Goal: Transaction & Acquisition: Obtain resource

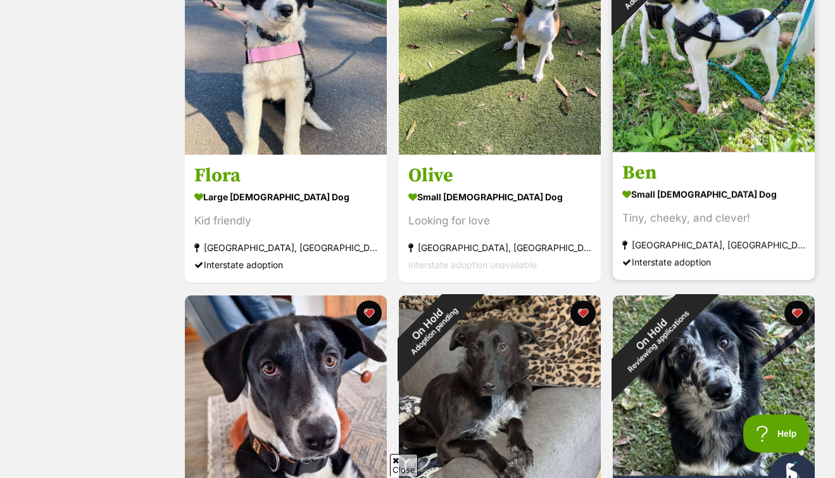
scroll to position [889, 0]
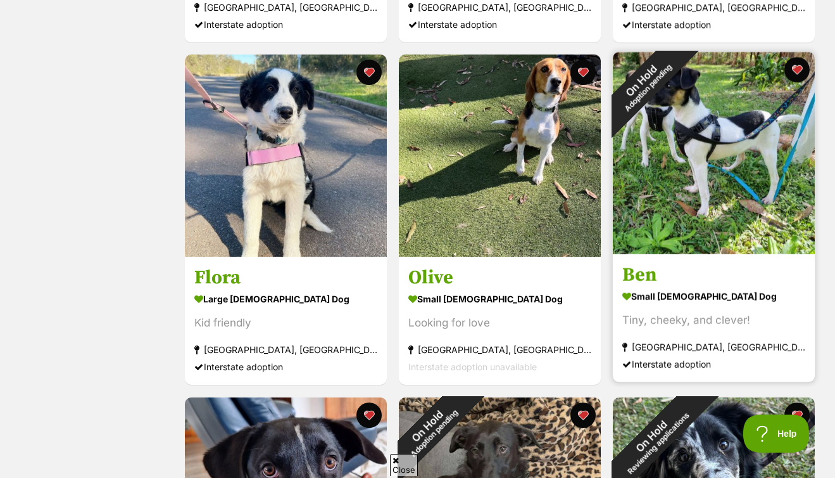
click at [704, 164] on img at bounding box center [714, 153] width 202 height 202
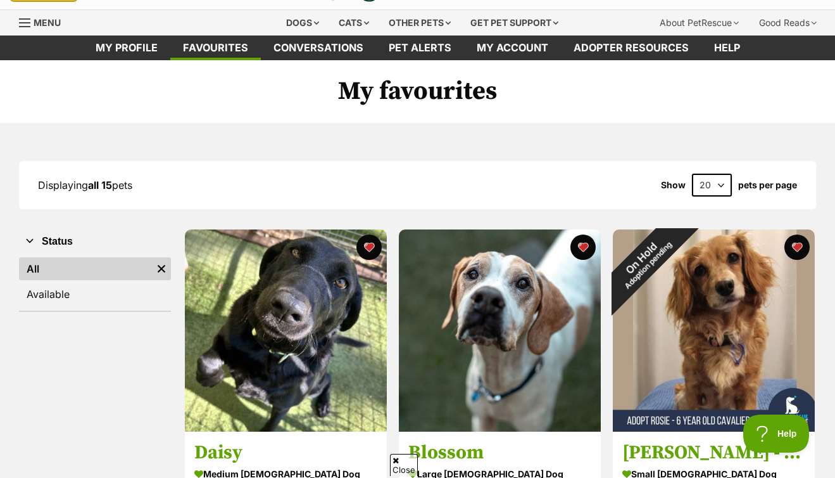
scroll to position [0, 0]
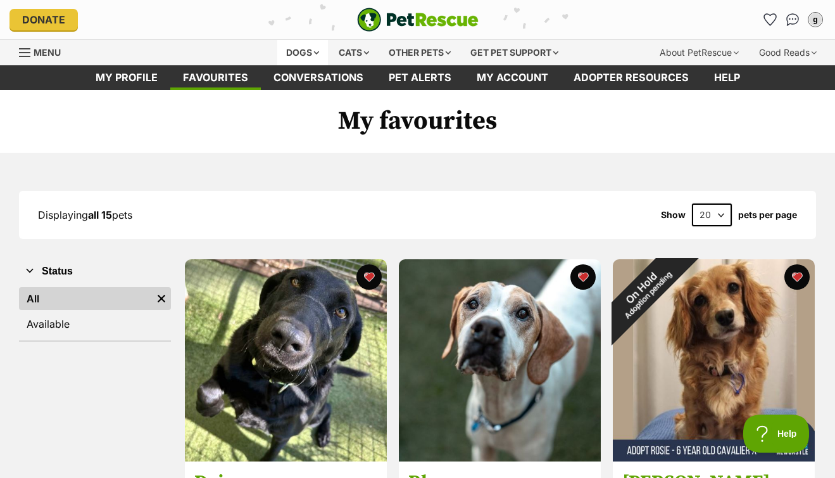
click at [289, 54] on div "Dogs" at bounding box center [302, 52] width 51 height 25
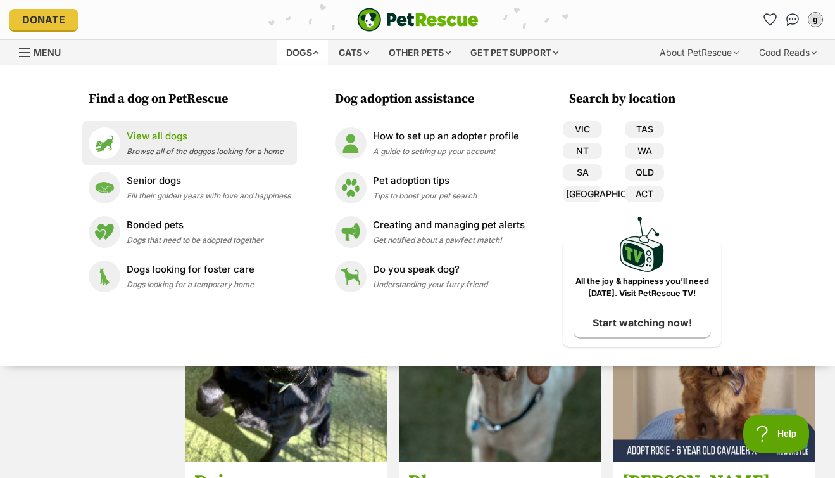
click at [156, 143] on div "View all dogs Browse all of the doggos looking for a home" at bounding box center [205, 142] width 157 height 27
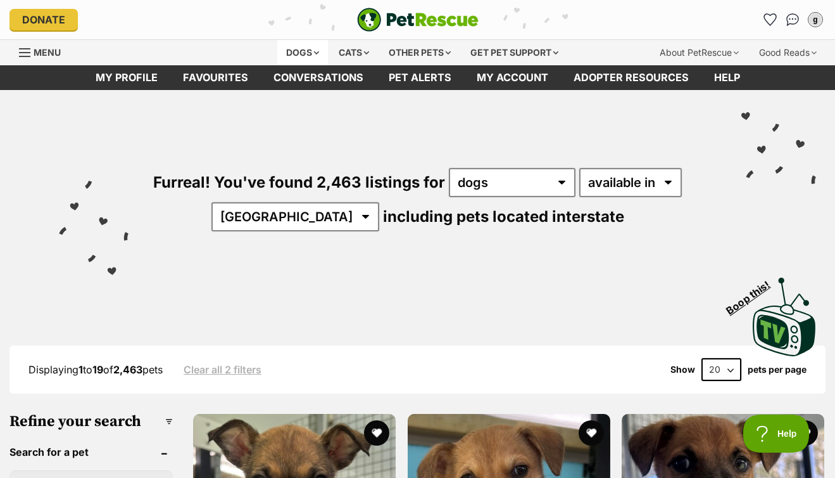
click at [298, 49] on div "Dogs" at bounding box center [302, 52] width 51 height 25
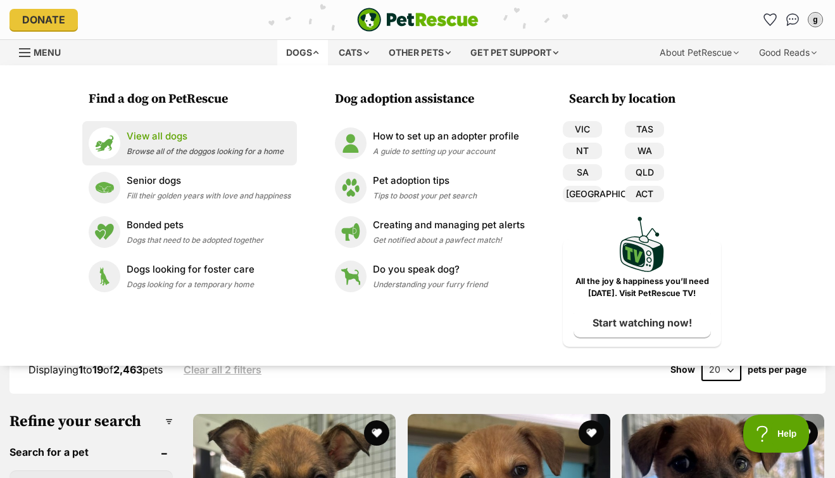
click at [177, 144] on div "View all dogs Browse all of the doggos looking for a home" at bounding box center [205, 142] width 157 height 27
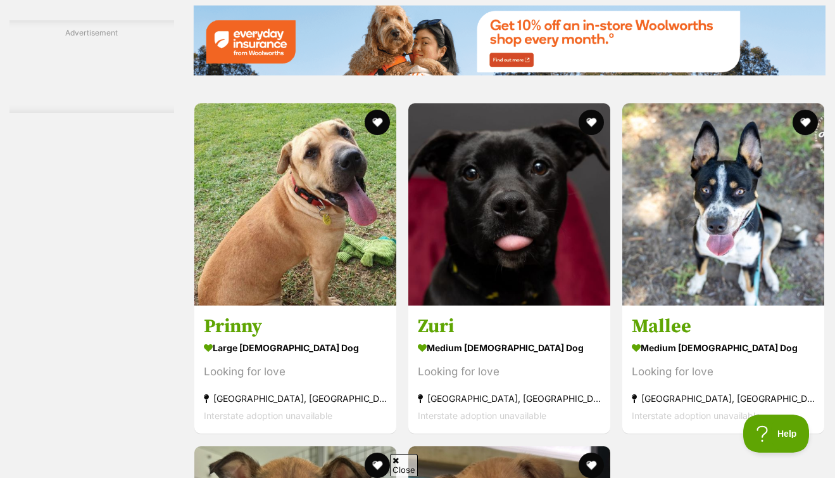
scroll to position [2200, 0]
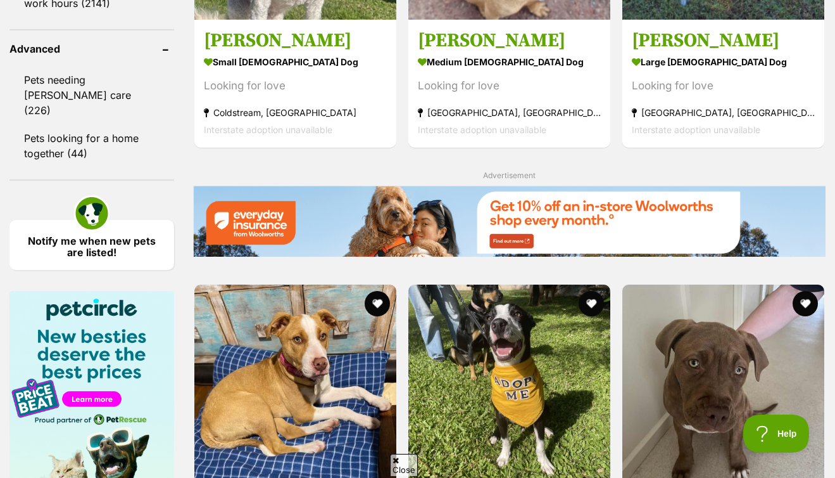
scroll to position [1970, 0]
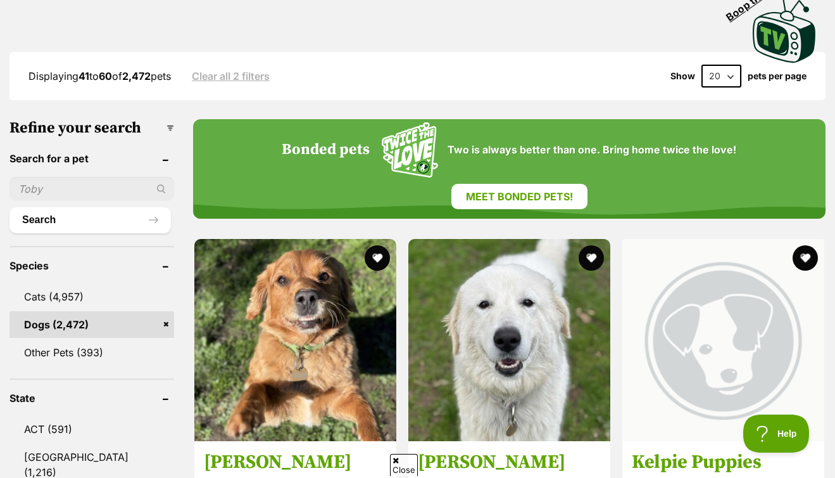
scroll to position [286, 0]
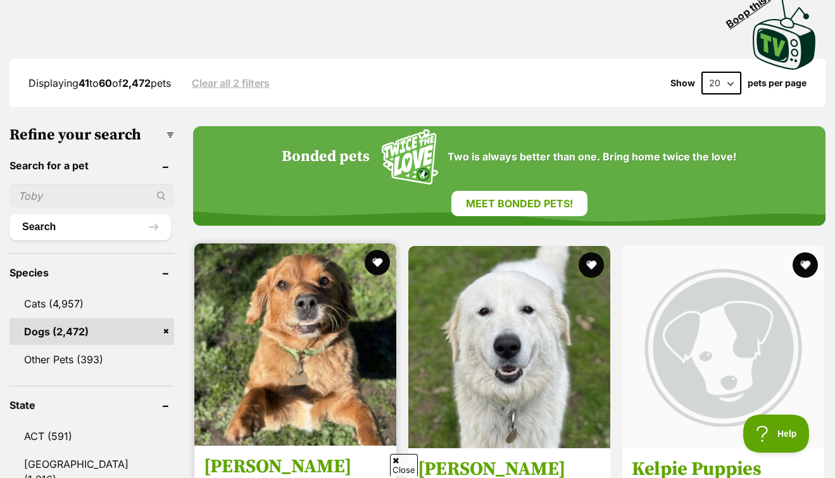
click at [286, 287] on img at bounding box center [295, 344] width 202 height 202
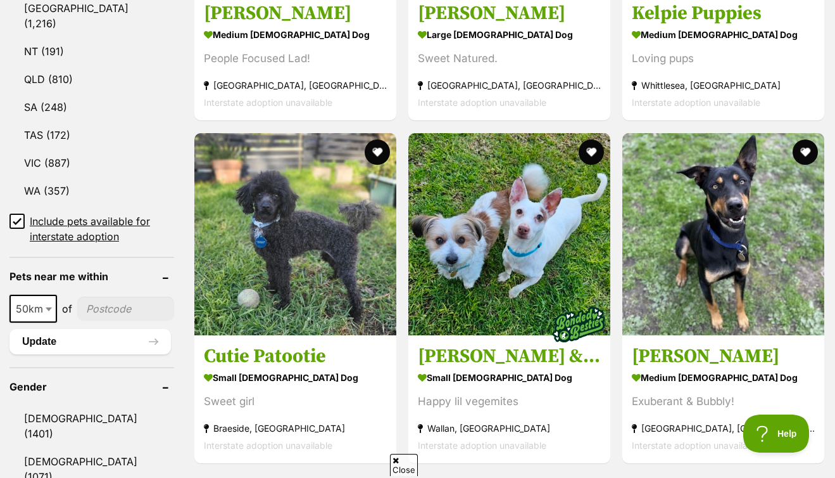
scroll to position [429, 0]
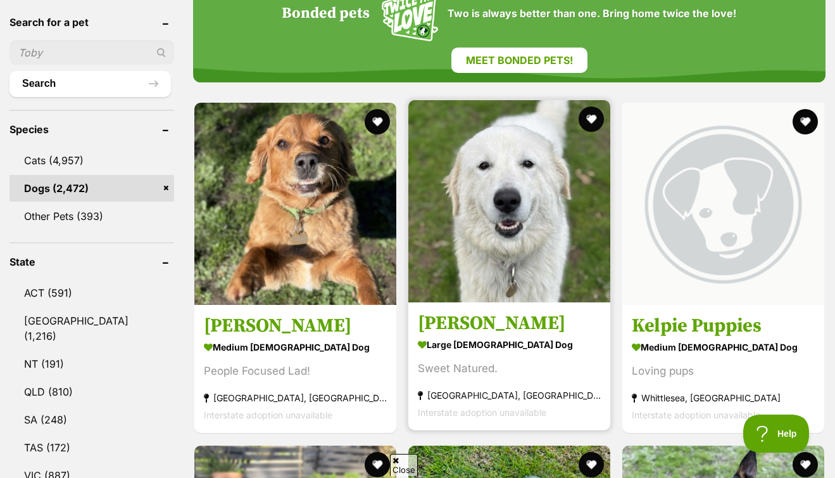
click at [417, 132] on img at bounding box center [509, 201] width 202 height 202
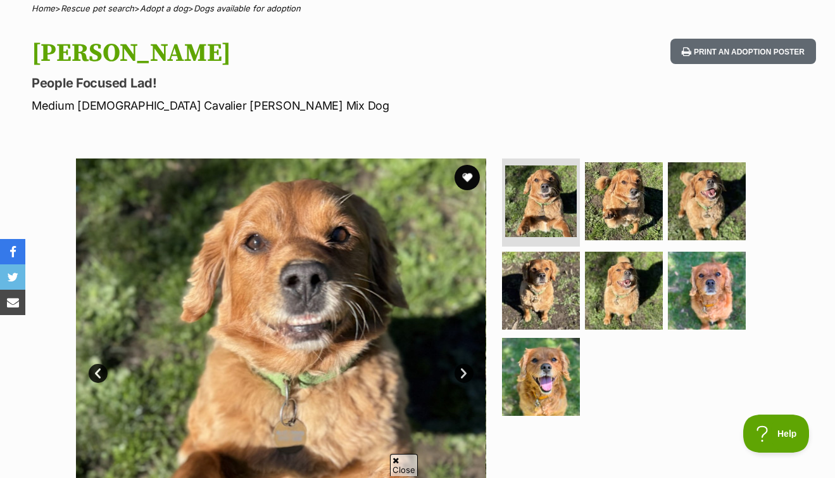
click at [462, 371] on link "Next" at bounding box center [464, 373] width 19 height 19
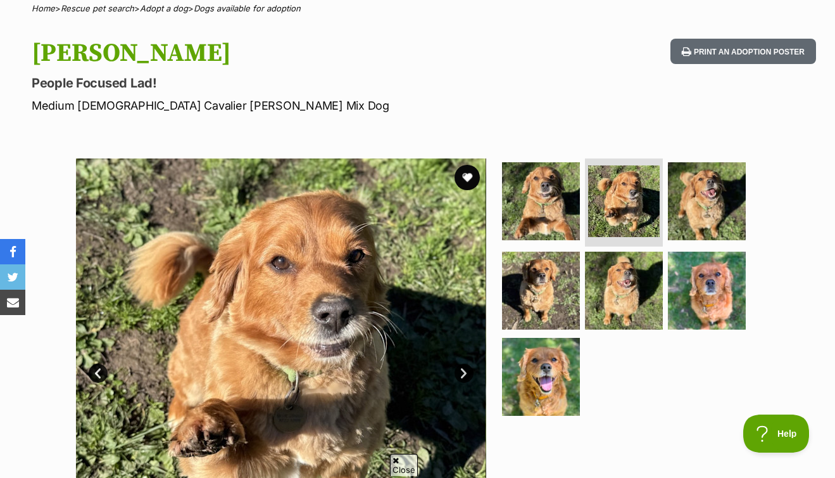
click at [462, 371] on link "Next" at bounding box center [464, 373] width 19 height 19
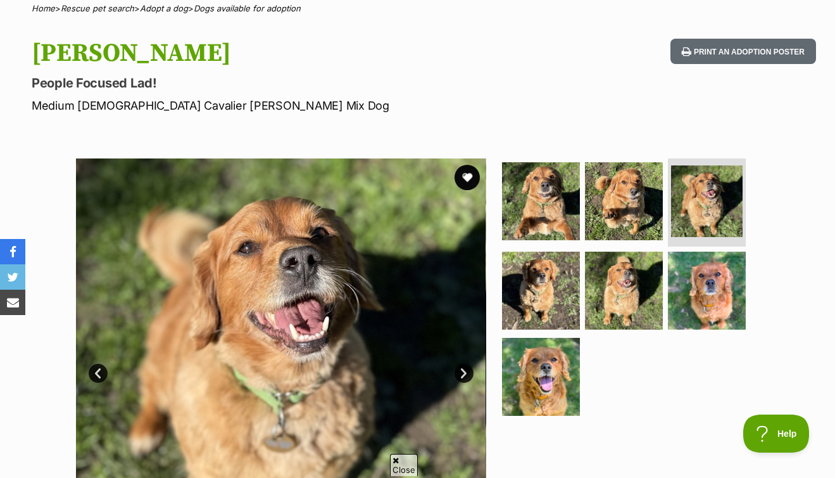
click at [462, 371] on link "Next" at bounding box center [464, 373] width 19 height 19
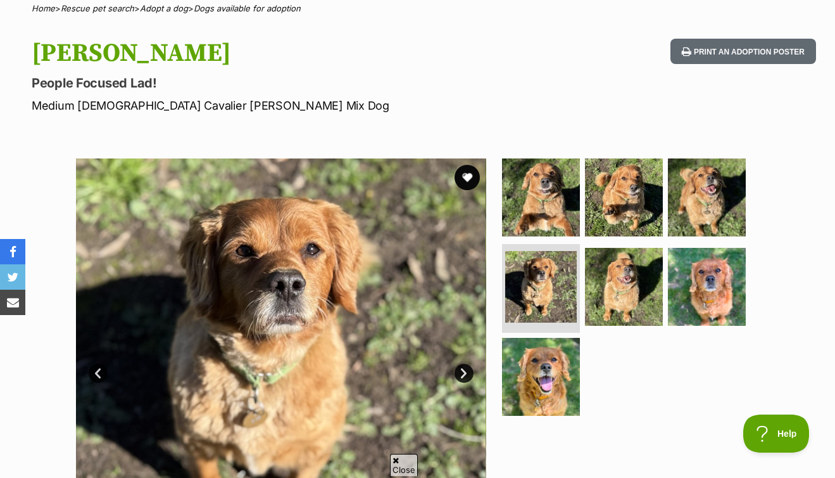
click at [461, 371] on link "Next" at bounding box center [464, 373] width 19 height 19
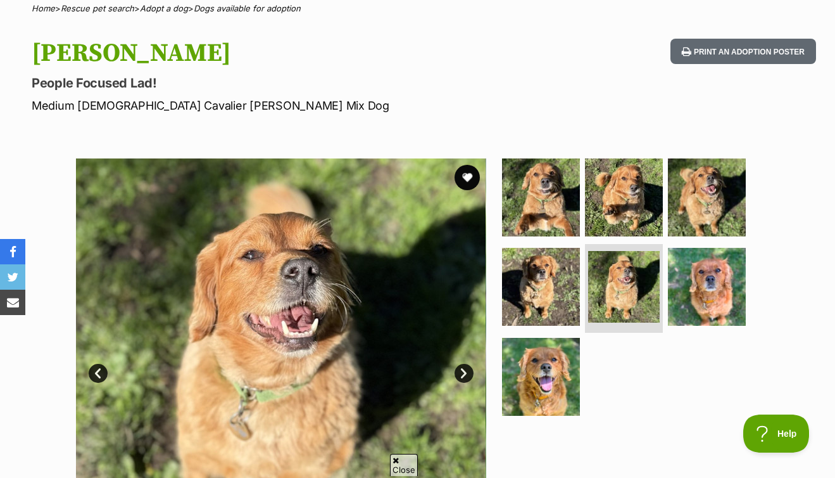
click at [461, 371] on link "Next" at bounding box center [464, 373] width 19 height 19
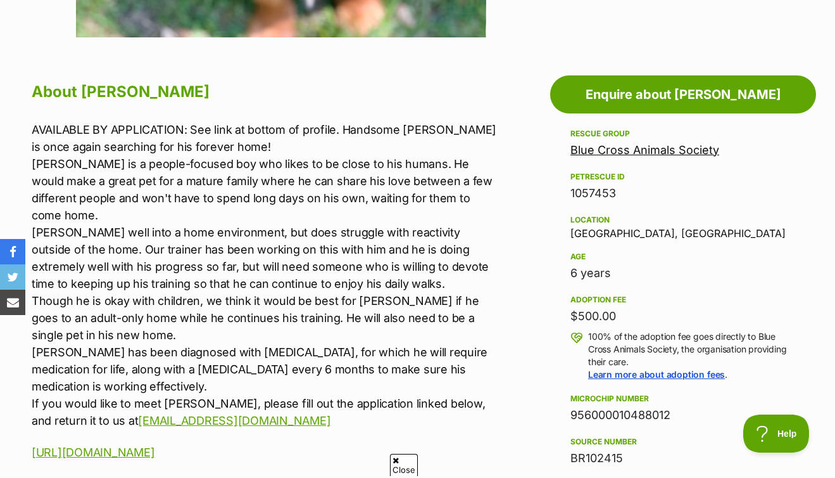
scroll to position [639, 0]
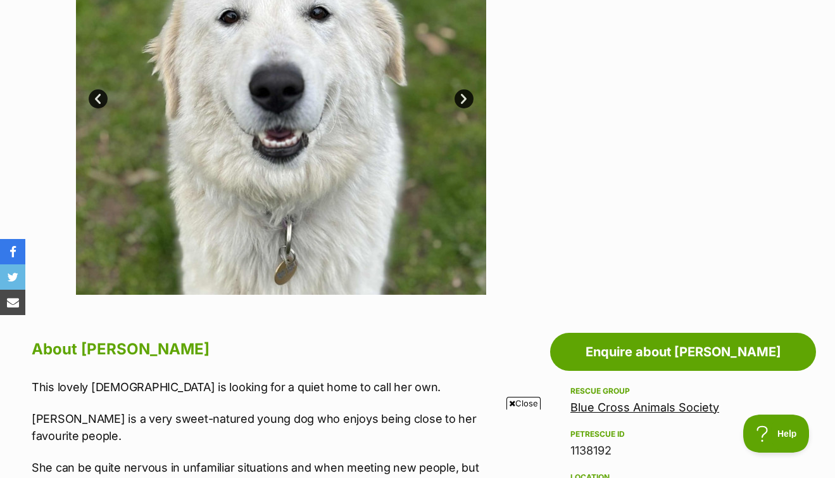
scroll to position [281, 0]
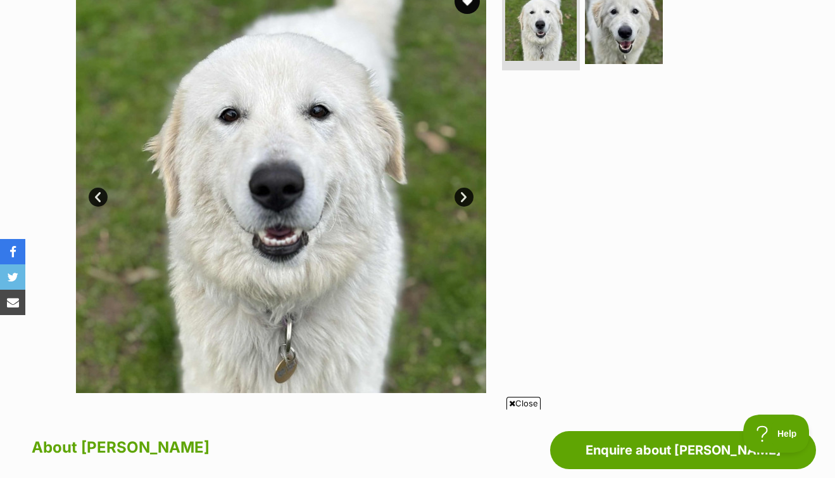
click at [459, 187] on img at bounding box center [281, 187] width 410 height 410
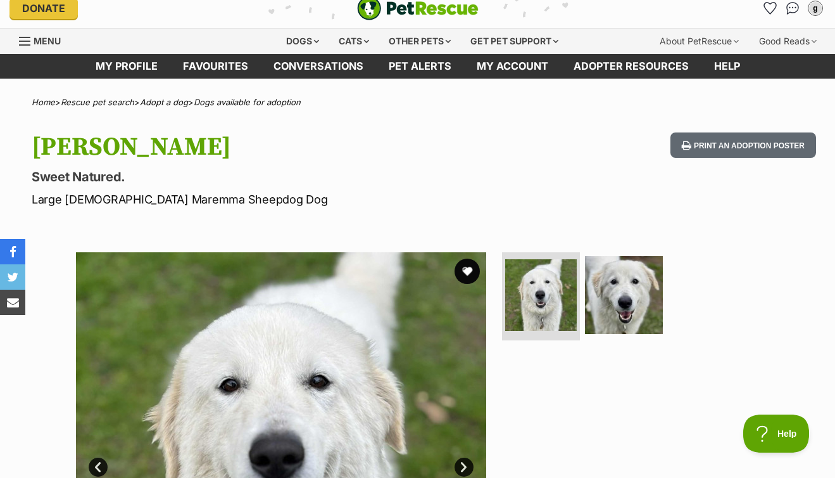
scroll to position [0, 0]
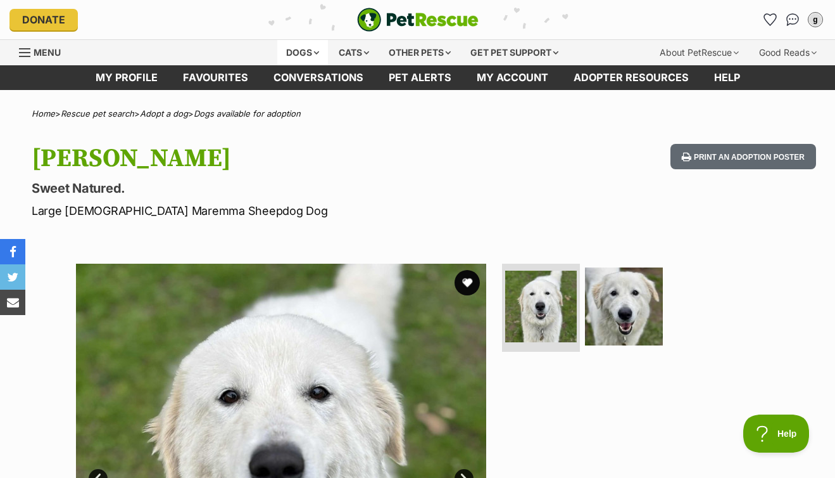
click at [297, 53] on div "Dogs" at bounding box center [302, 52] width 51 height 25
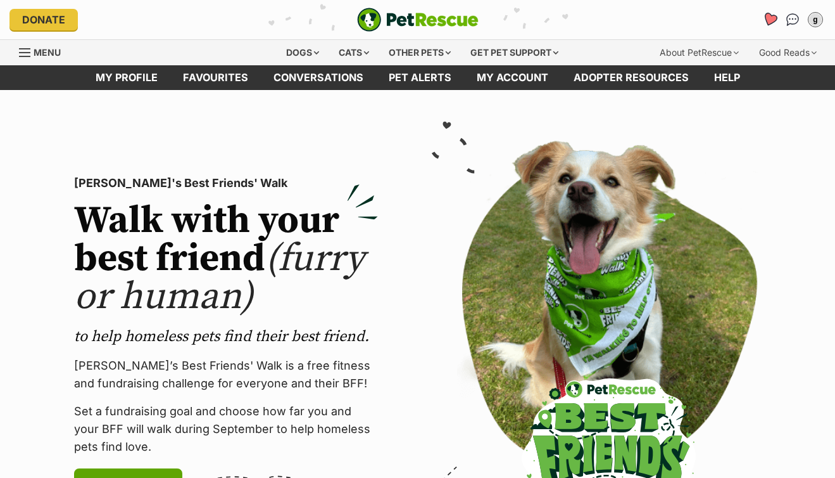
click at [768, 22] on icon "Favourites" at bounding box center [770, 19] width 15 height 15
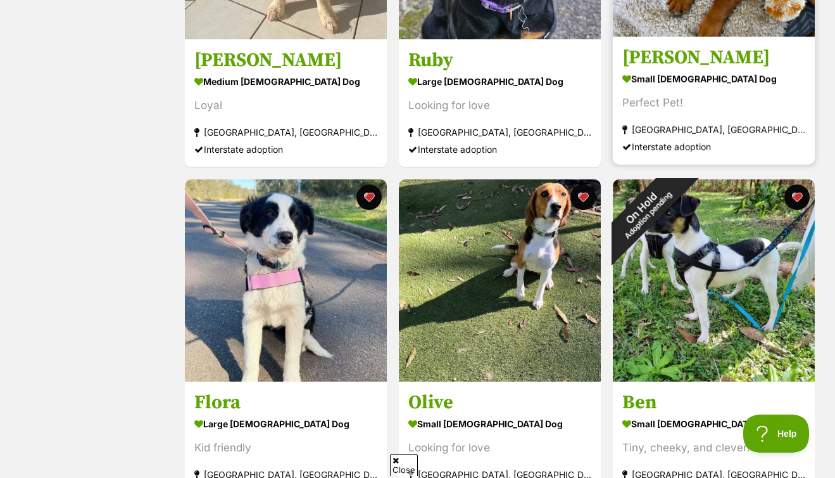
scroll to position [942, 0]
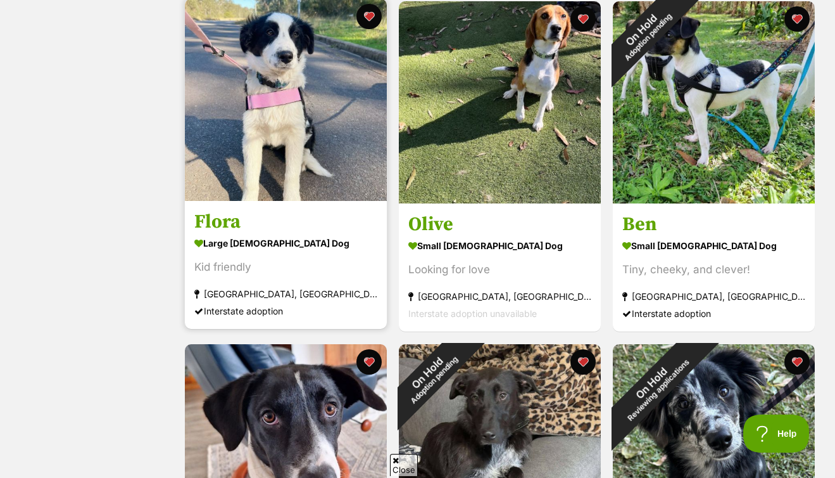
click at [341, 114] on img at bounding box center [286, 100] width 202 height 202
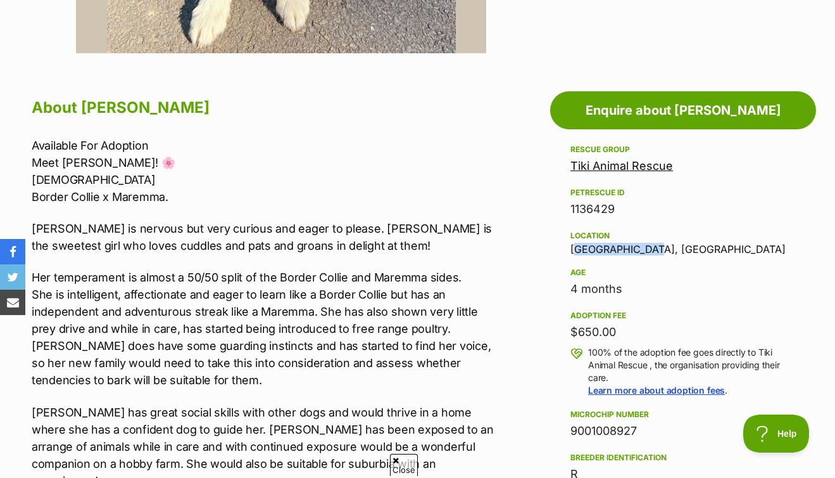
drag, startPoint x: 572, startPoint y: 247, endPoint x: 681, endPoint y: 250, distance: 109.0
click at [681, 250] on div "Location Torryburn, NSW" at bounding box center [683, 241] width 225 height 27
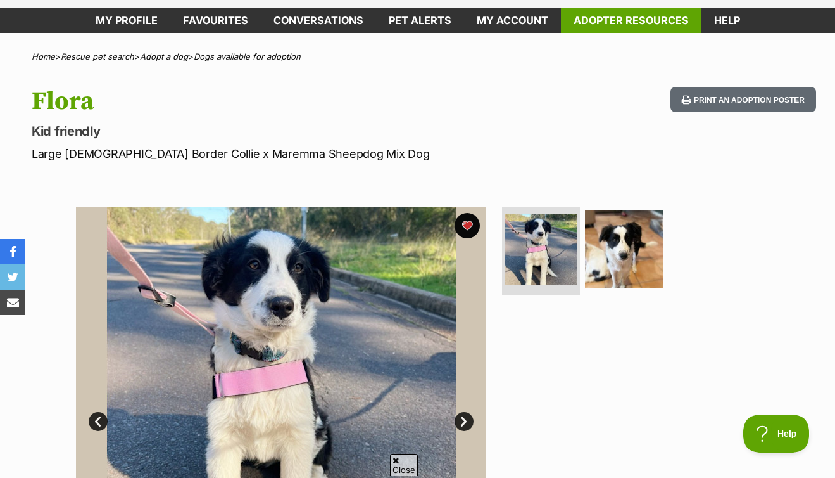
scroll to position [111, 0]
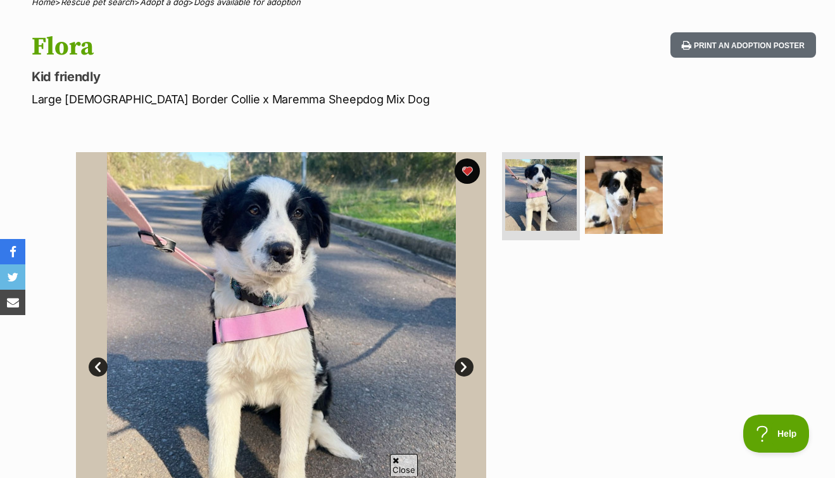
click at [462, 365] on link "Next" at bounding box center [464, 366] width 19 height 19
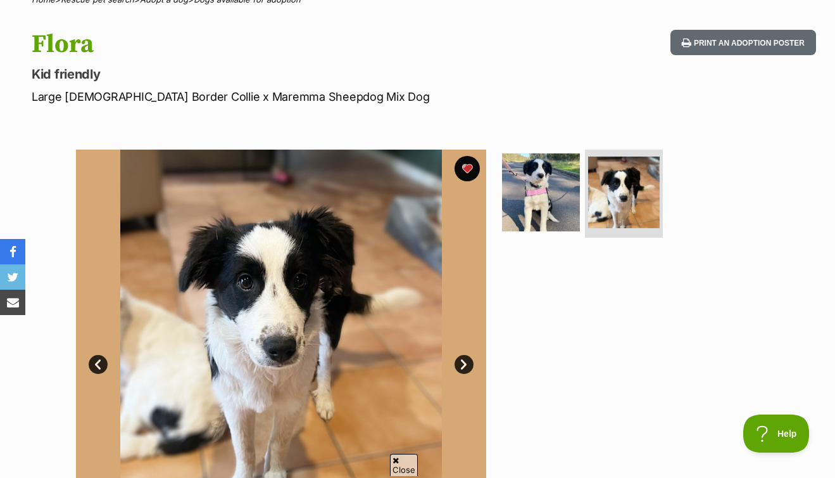
scroll to position [114, 0]
click at [98, 363] on link "Prev" at bounding box center [98, 364] width 19 height 19
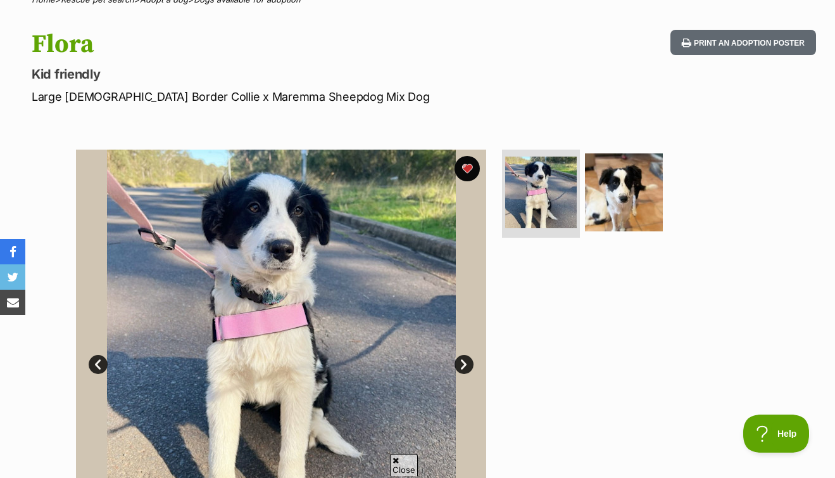
scroll to position [0, 0]
drag, startPoint x: 186, startPoint y: 93, endPoint x: 291, endPoint y: 99, distance: 105.3
click at [297, 98] on p "Large Female Border Collie x Maremma Sheepdog Mix Dog" at bounding box center [271, 96] width 478 height 17
